Goal: Find specific page/section: Find specific page/section

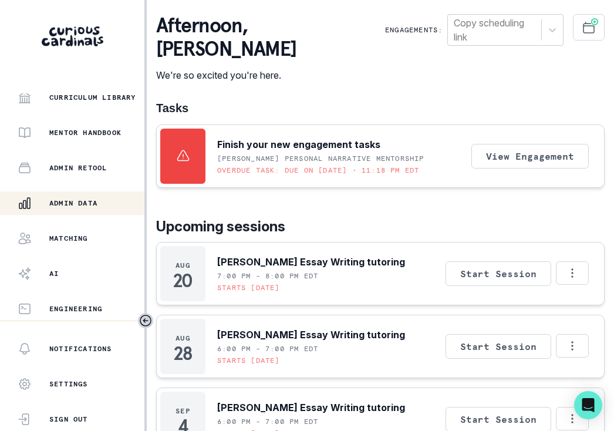
scroll to position [289, 0]
click at [75, 201] on p "Admin Data" at bounding box center [73, 202] width 48 height 9
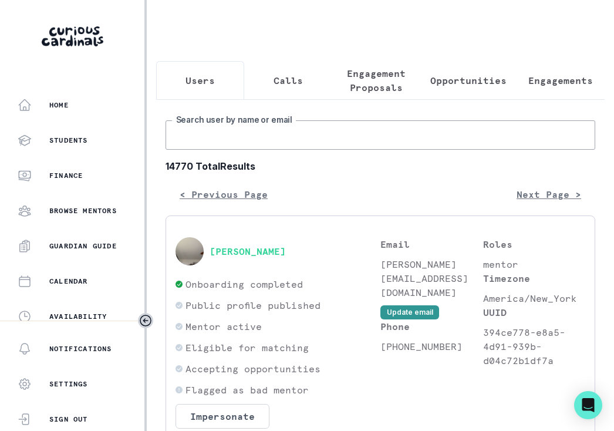
click at [268, 137] on input "Search user by name or email" at bounding box center [381, 134] width 430 height 29
paste input "[PERSON_NAME]"
type input "[PERSON_NAME]"
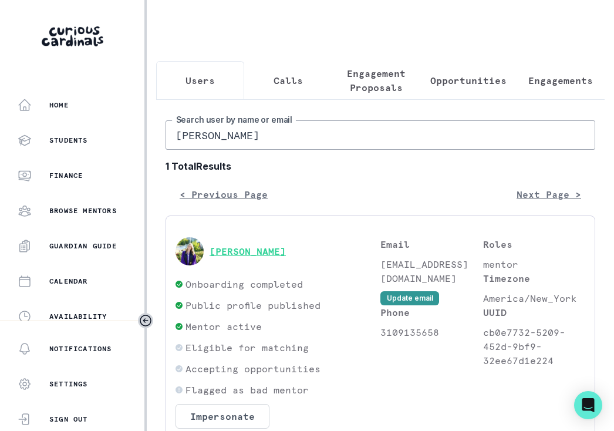
click at [255, 256] on button "[PERSON_NAME]" at bounding box center [248, 251] width 76 height 12
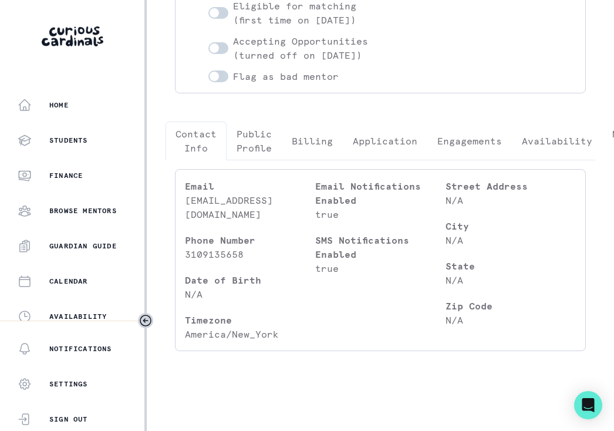
click at [503, 136] on button "Engagements" at bounding box center [469, 141] width 85 height 39
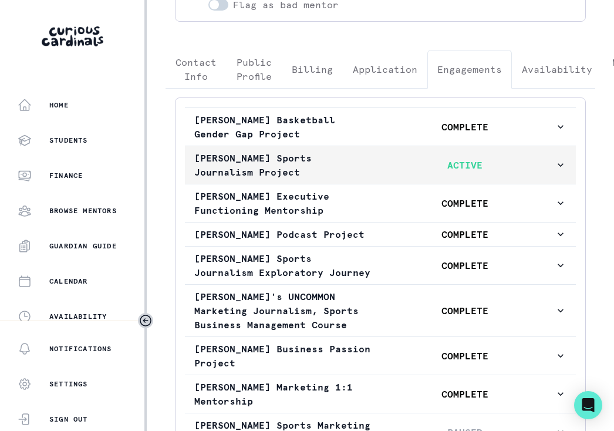
scroll to position [284, 0]
click at [500, 171] on p "ACTIVE" at bounding box center [465, 164] width 180 height 14
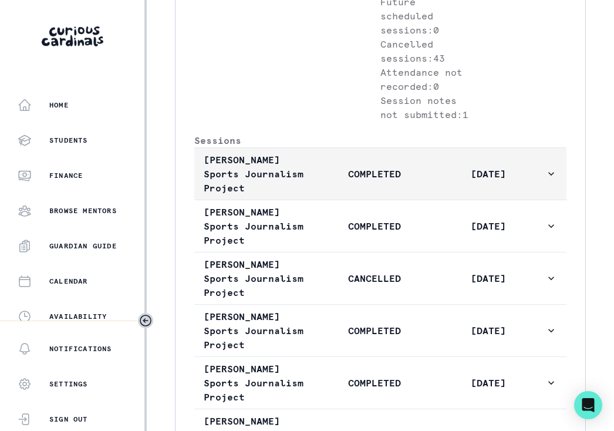
scroll to position [697, 0]
click at [504, 200] on button "[PERSON_NAME] Sports Journalism Project COMPLETED [DATE]" at bounding box center [380, 175] width 372 height 52
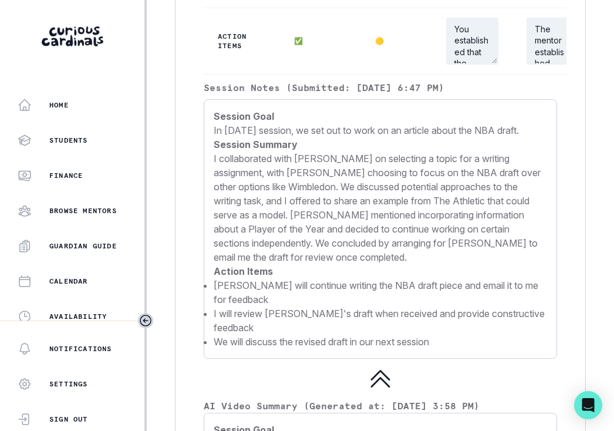
scroll to position [1434, 0]
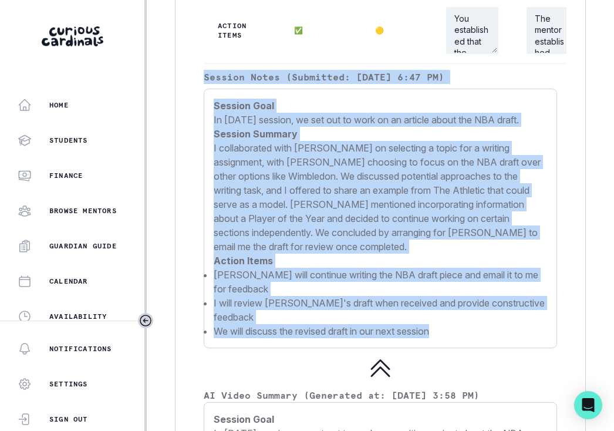
drag, startPoint x: 205, startPoint y: 132, endPoint x: 479, endPoint y: 373, distance: 364.8
click at [479, 348] on div "Session Notes (Submitted: [DATE] 6:47 PM) Session Goal In [DATE] session, we se…" at bounding box center [380, 209] width 353 height 278
copy div "Session Notes (Submitted: [DATE] 6:47 PM) Session Goal In [DATE] session, we se…"
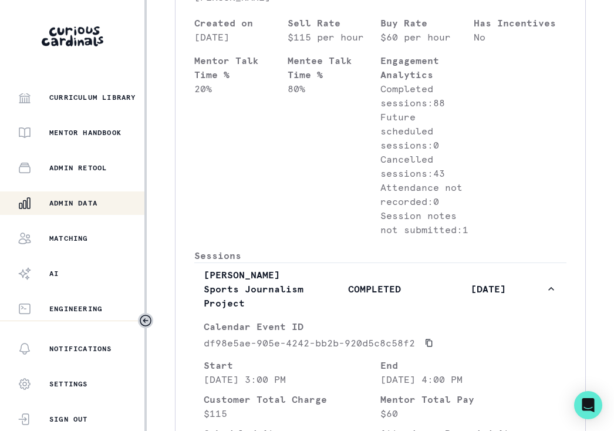
scroll to position [289, 0]
click at [67, 200] on p "Admin Data" at bounding box center [73, 202] width 48 height 9
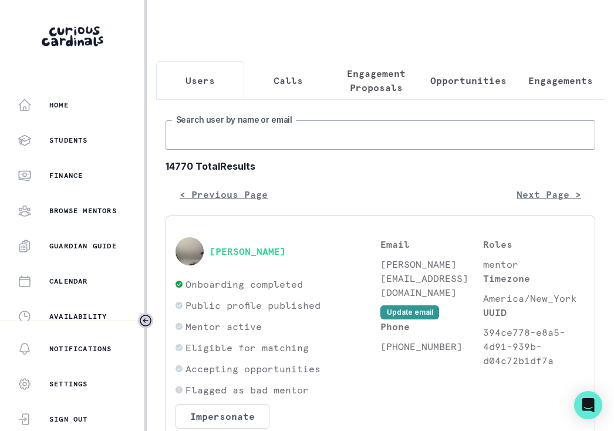
click at [284, 129] on input "Search user by name or email" at bounding box center [381, 134] width 430 height 29
paste input "[PERSON_NAME]"
type input "[PERSON_NAME]"
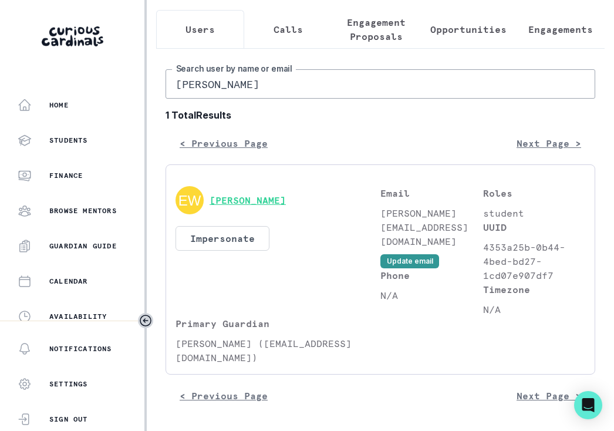
scroll to position [51, 0]
click at [231, 200] on button "[PERSON_NAME]" at bounding box center [248, 200] width 76 height 12
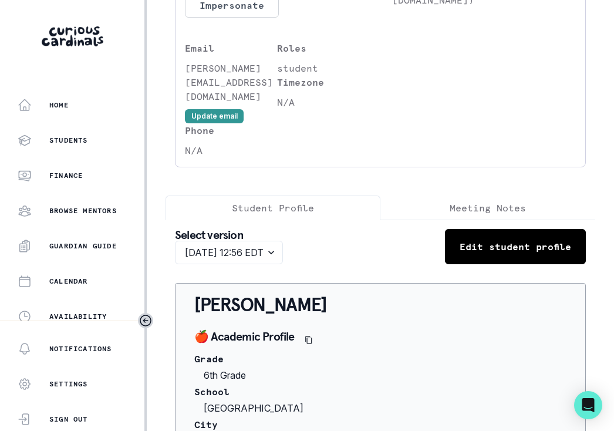
scroll to position [338, 0]
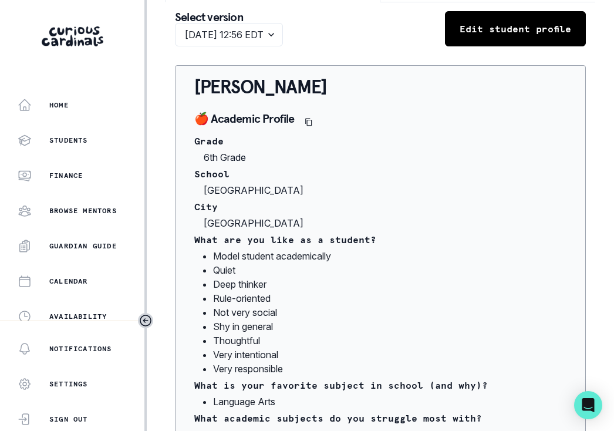
drag, startPoint x: 198, startPoint y: 179, endPoint x: 404, endPoint y: 179, distance: 206.1
click at [404, 183] on p "[GEOGRAPHIC_DATA]" at bounding box center [380, 190] width 372 height 14
copy p "[GEOGRAPHIC_DATA]"
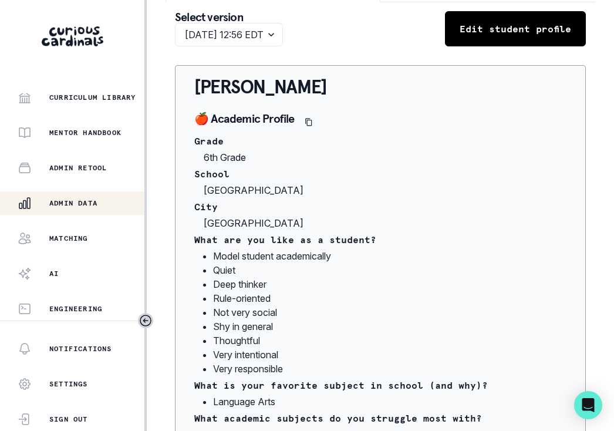
scroll to position [289, 0]
click at [79, 204] on p "Admin Data" at bounding box center [73, 202] width 48 height 9
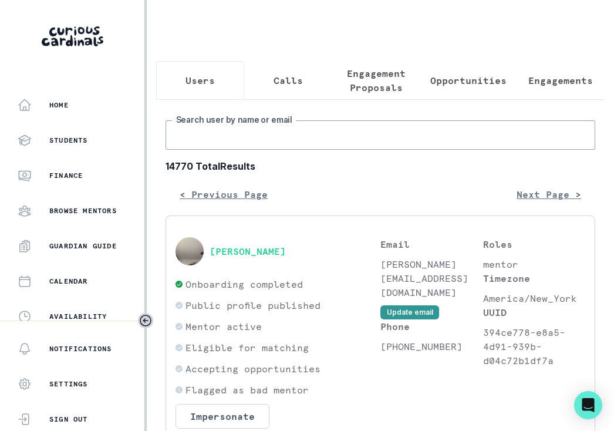
click at [270, 148] on input "Search user by name or email" at bounding box center [381, 134] width 430 height 29
paste input "[PERSON_NAME]"
type input "[PERSON_NAME]"
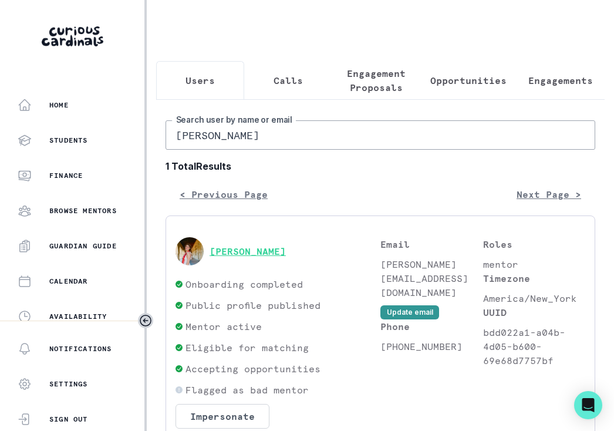
click at [257, 254] on button "[PERSON_NAME]" at bounding box center [248, 251] width 76 height 12
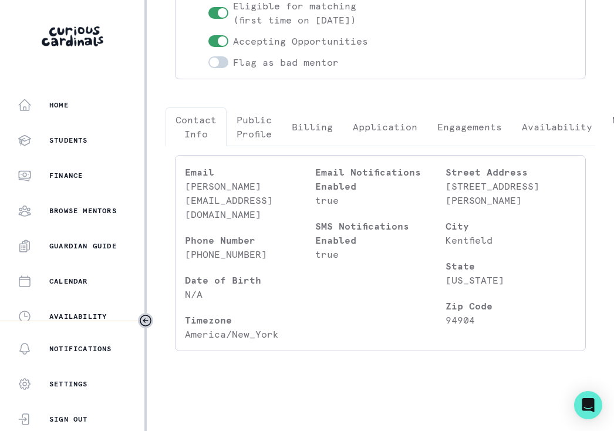
click at [450, 134] on div "[PERSON_NAME] Account creation date: [DATE] Hire date: [DATE] Impersonate Confi…" at bounding box center [380, 109] width 449 height 502
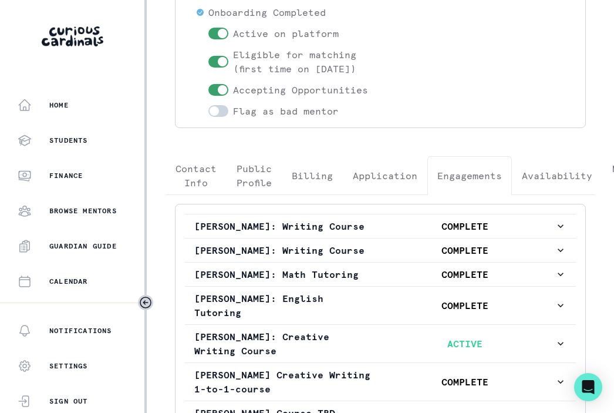
scroll to position [832, 0]
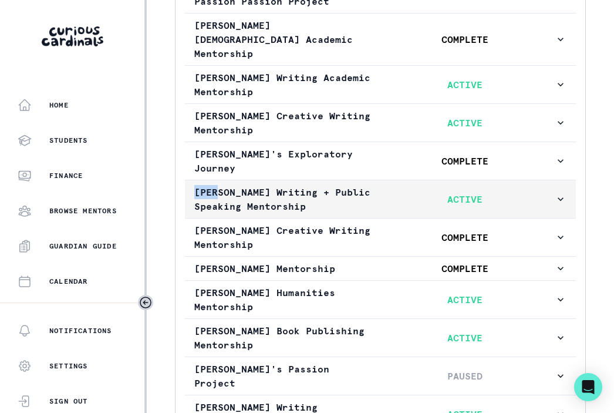
click at [510, 218] on button "[PERSON_NAME] Writing + Public Speaking Mentorship ACTIVE" at bounding box center [380, 199] width 391 height 38
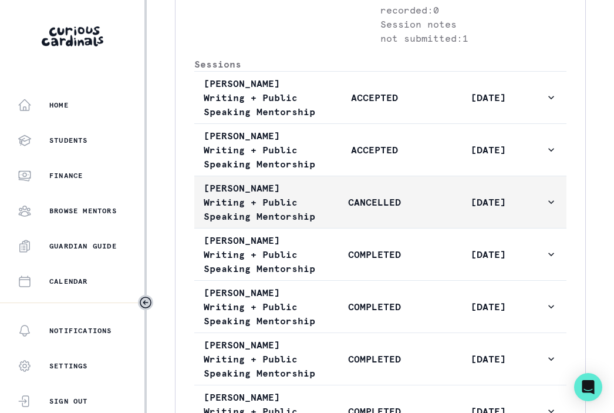
scroll to position [1367, 0]
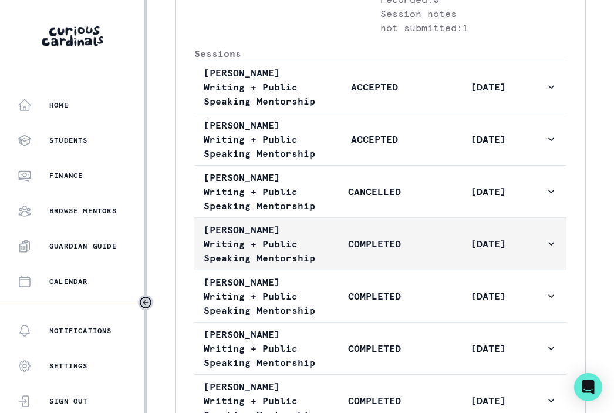
click at [511, 270] on button "[PERSON_NAME] Writing + Public Speaking Mentorship COMPLETED [DATE]" at bounding box center [380, 244] width 372 height 52
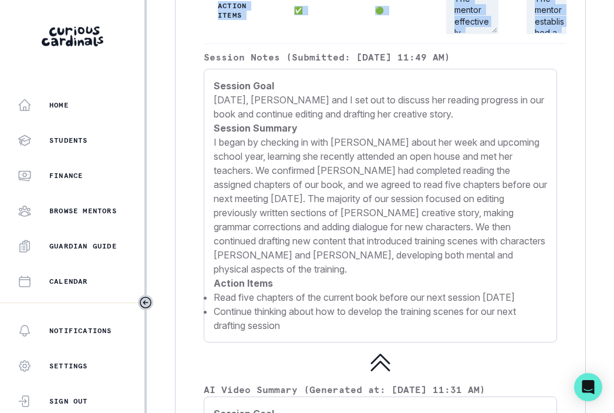
scroll to position [2234, 0]
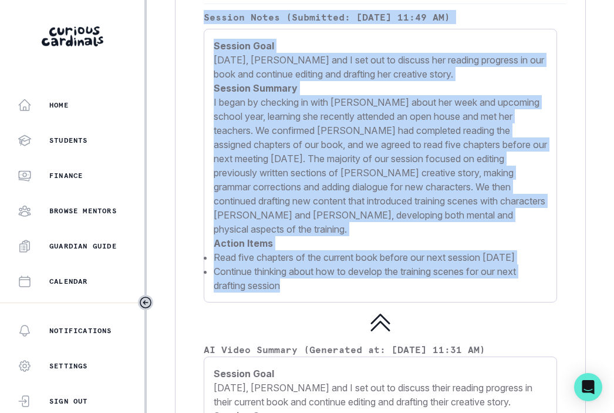
drag, startPoint x: 205, startPoint y: 197, endPoint x: 388, endPoint y: 359, distance: 244.5
click at [388, 302] on div "Session Notes (Submitted: [DATE] 11:49 AM) Session Goal [DATE], [PERSON_NAME] a…" at bounding box center [380, 156] width 353 height 292
copy div "Session Notes (Submitted: [DATE] 11:49 AM) Session Goal [DATE], [PERSON_NAME] a…"
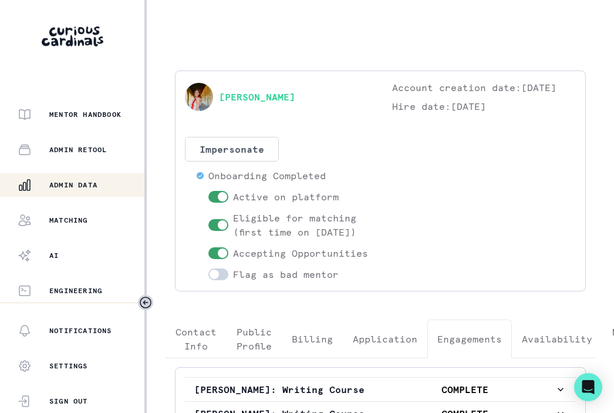
scroll to position [308, 0]
click at [88, 193] on button "Admin Data" at bounding box center [73, 184] width 147 height 23
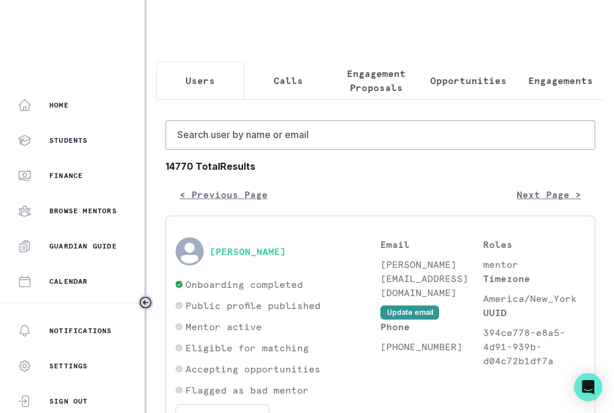
click at [96, 183] on button "Finance" at bounding box center [72, 175] width 144 height 23
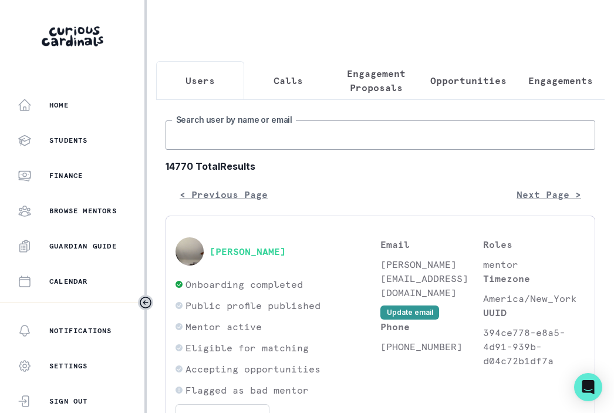
click at [258, 127] on input "Search user by name or email" at bounding box center [381, 134] width 430 height 29
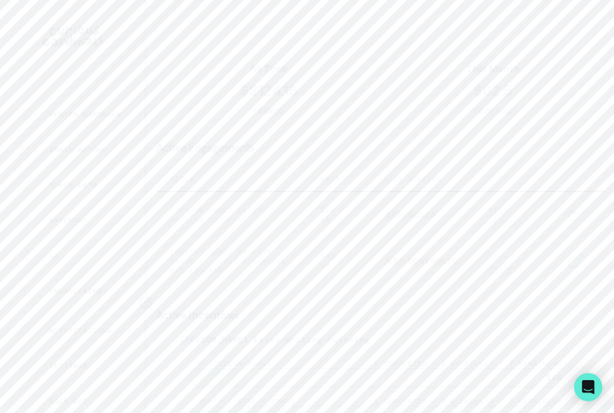
scroll to position [308, 0]
click at [90, 183] on p "Admin Data" at bounding box center [73, 184] width 48 height 9
click at [339, 145] on input "Search user by name or email" at bounding box center [381, 134] width 430 height 29
paste input "[PERSON_NAME]"
type input "[PERSON_NAME]"
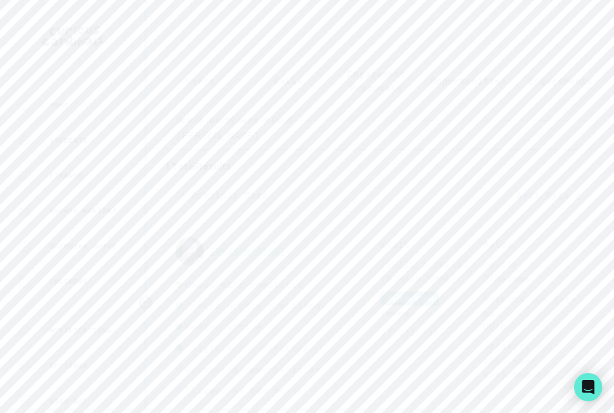
click at [267, 254] on button "[PERSON_NAME]" at bounding box center [248, 251] width 76 height 12
click at [501, 228] on button "Engagements" at bounding box center [469, 209] width 85 height 39
click at [524, 179] on p "ACTIVE" at bounding box center [465, 172] width 180 height 14
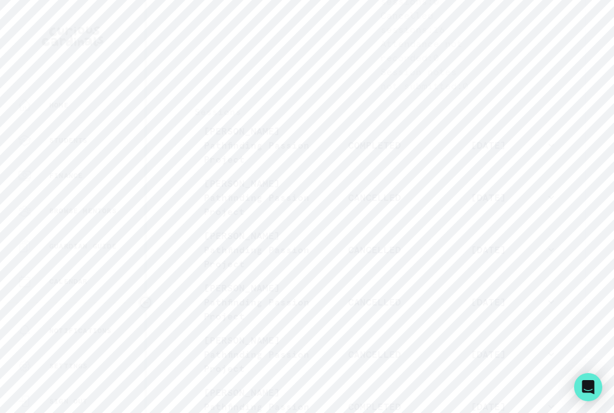
scroll to position [690, 0]
click at [540, 169] on button "[PERSON_NAME] Pathfinding Passion Project COMPLETED [DATE]" at bounding box center [380, 143] width 372 height 52
click at [89, 178] on div "Admin Data" at bounding box center [81, 185] width 127 height 14
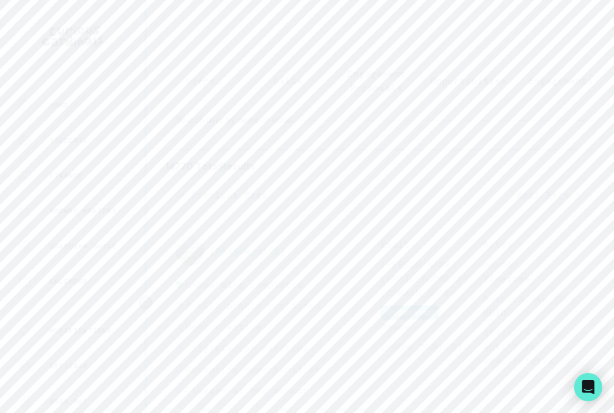
click at [276, 128] on input "Search user by name or email" at bounding box center [381, 134] width 430 height 29
paste input "[PERSON_NAME]"
type input "[PERSON_NAME]"
click at [221, 197] on button "[PERSON_NAME]" at bounding box center [248, 197] width 76 height 12
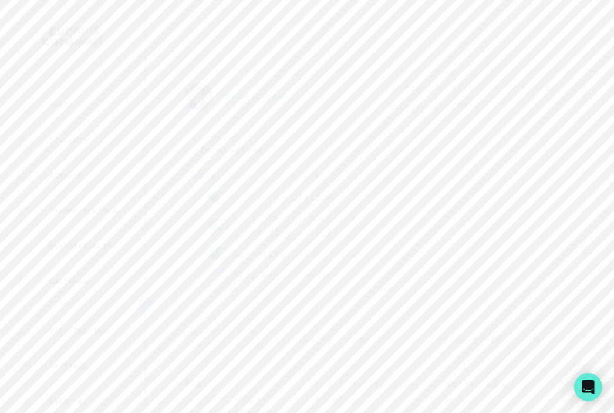
scroll to position [50, 0]
click at [452, 295] on p "Engagements" at bounding box center [469, 288] width 65 height 14
click at [505, 237] on button "[PERSON_NAME] 's Geometry Mentorship ACTIVE" at bounding box center [380, 242] width 391 height 38
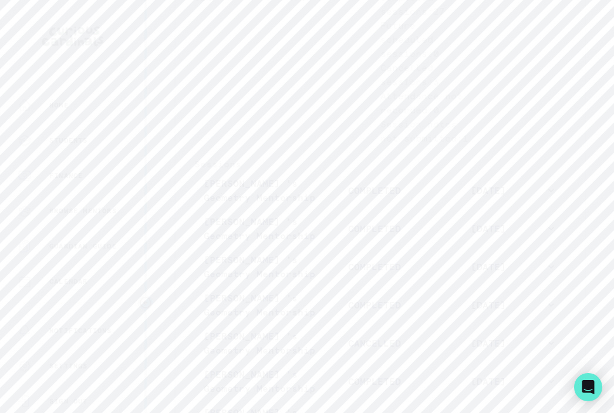
click at [435, 197] on p "[DATE]" at bounding box center [489, 190] width 114 height 14
click at [69, 186] on p "Admin Data" at bounding box center [73, 184] width 48 height 9
click at [352, 136] on input "Search user by name or email" at bounding box center [381, 134] width 430 height 29
paste input "[PERSON_NAME]"
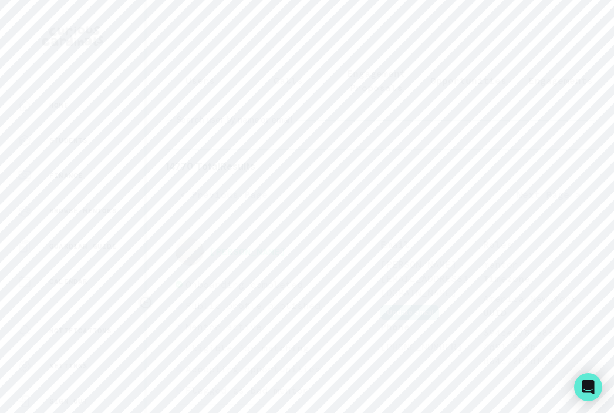
type input "[PERSON_NAME]"
click at [245, 171] on button "[PERSON_NAME]" at bounding box center [248, 169] width 76 height 12
click at [459, 264] on p "Engagements" at bounding box center [469, 257] width 65 height 14
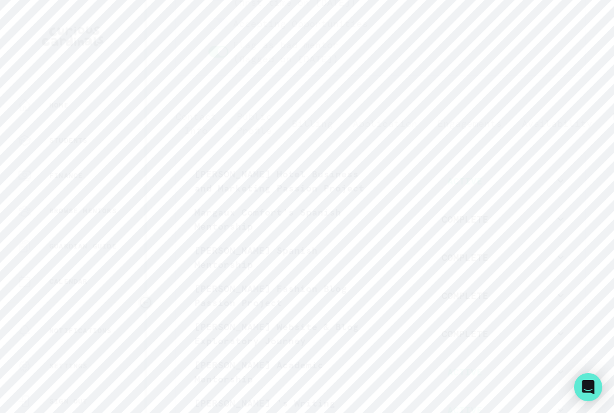
scroll to position [296, 0]
click at [520, 277] on button "[PERSON_NAME] 's Writing Mentorship ACTIVE" at bounding box center [380, 258] width 391 height 38
